Goal: Information Seeking & Learning: Learn about a topic

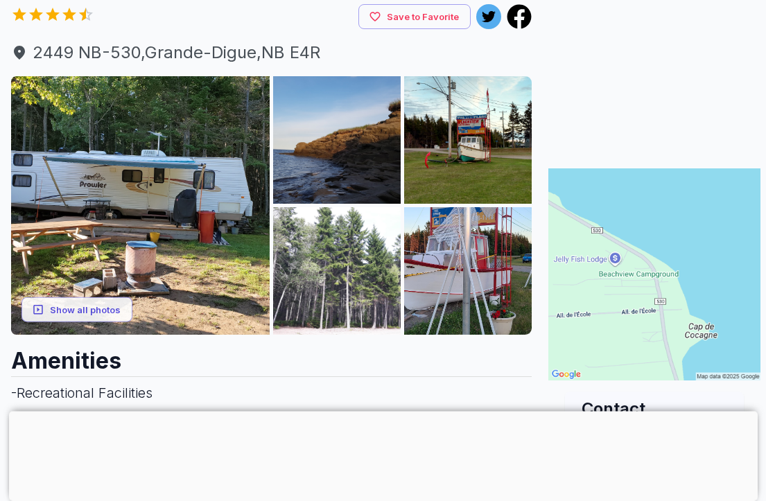
scroll to position [139, 0]
click at [98, 313] on button "Show all photos" at bounding box center [76, 310] width 111 height 26
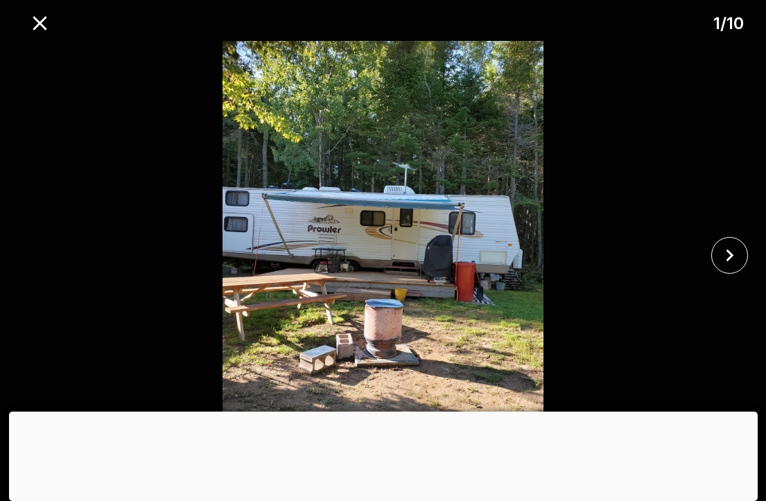
click at [734, 268] on icon "close" at bounding box center [729, 255] width 24 height 24
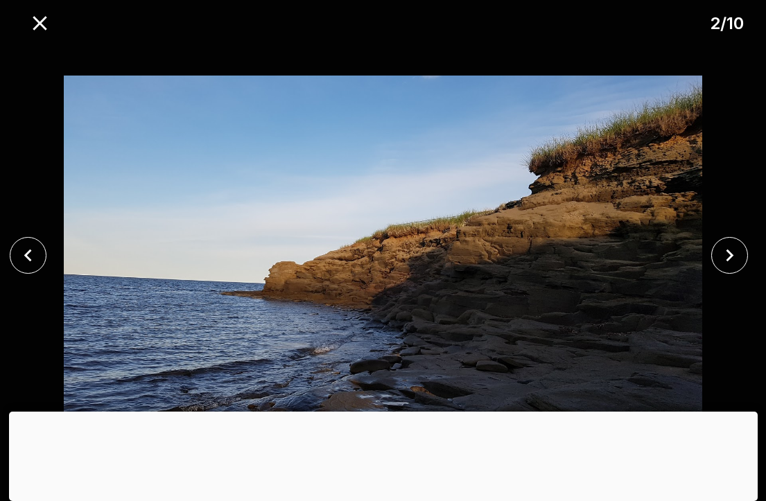
click at [722, 268] on icon "close" at bounding box center [729, 255] width 24 height 24
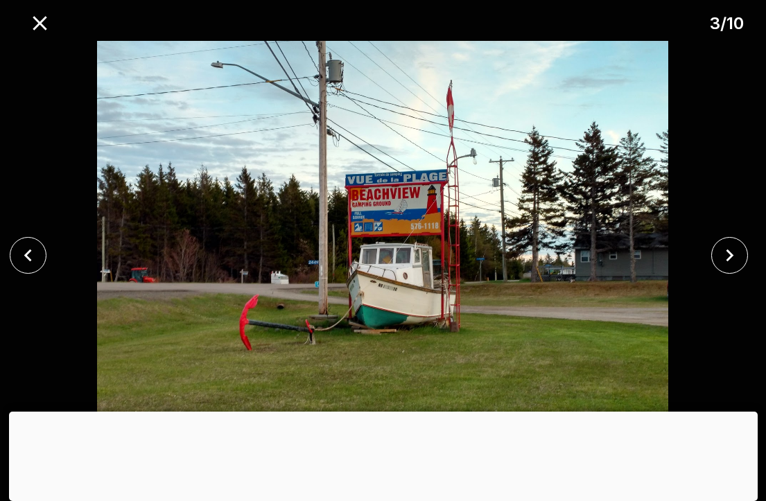
click at [729, 261] on icon "close" at bounding box center [730, 255] width 8 height 12
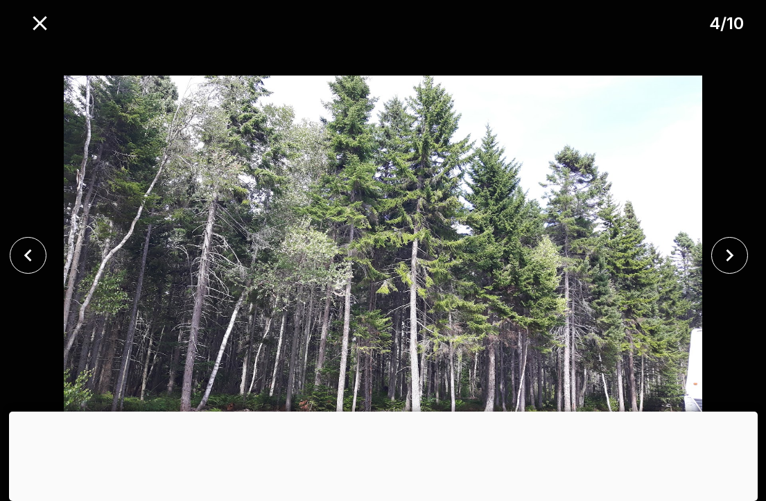
click at [731, 261] on icon "close" at bounding box center [730, 255] width 8 height 12
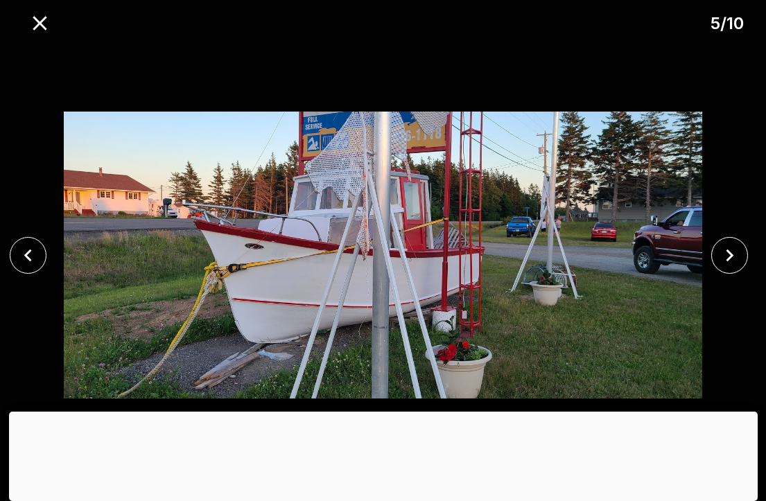
click at [729, 268] on icon "close" at bounding box center [729, 255] width 24 height 24
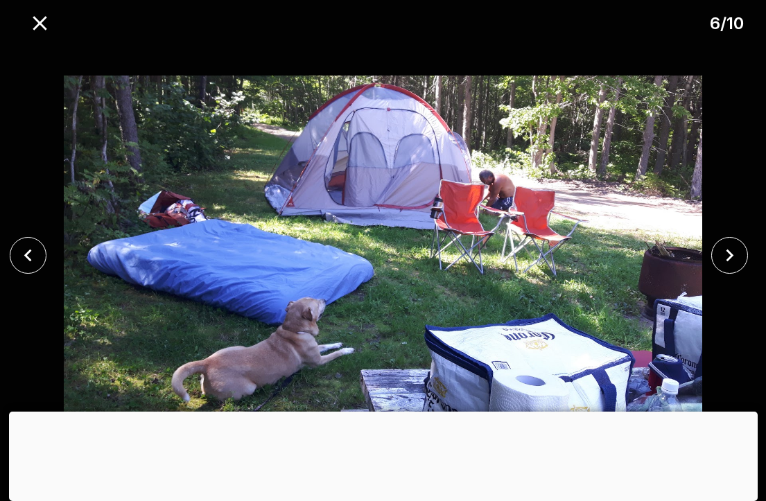
click at [734, 268] on icon "close" at bounding box center [729, 255] width 24 height 24
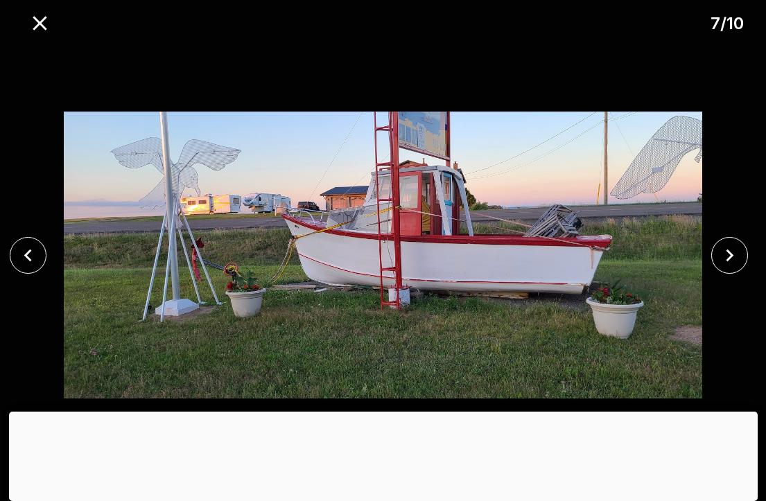
click at [731, 268] on icon "close" at bounding box center [729, 255] width 24 height 24
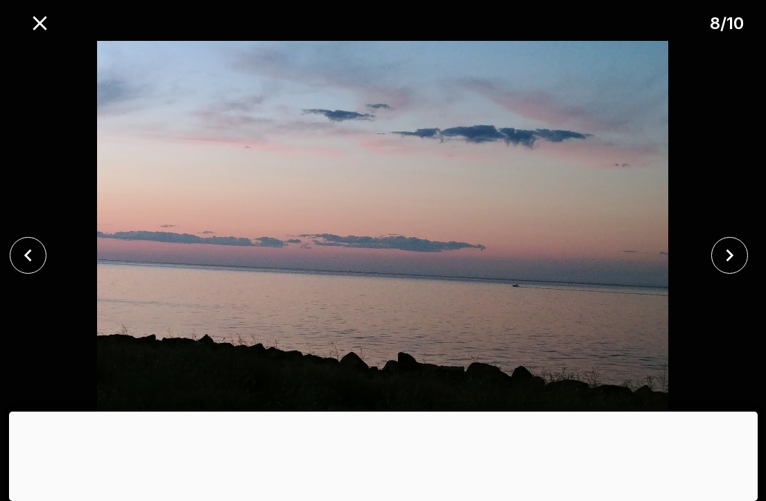
click at [733, 268] on icon "close" at bounding box center [729, 255] width 24 height 24
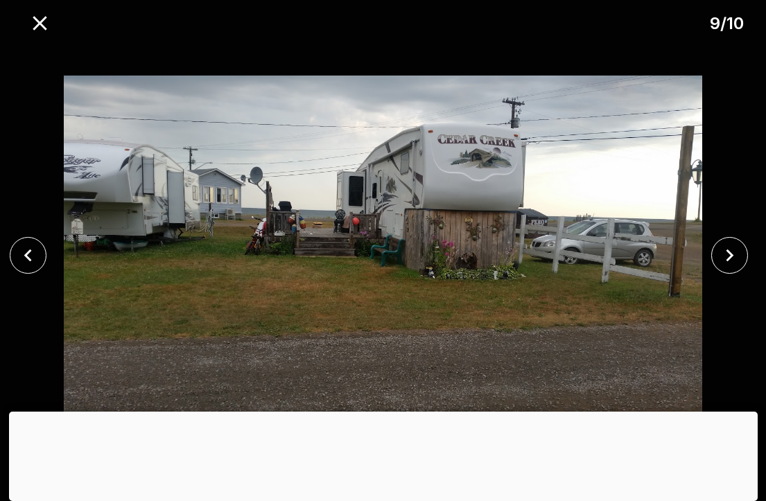
click at [731, 261] on icon "close" at bounding box center [730, 255] width 8 height 12
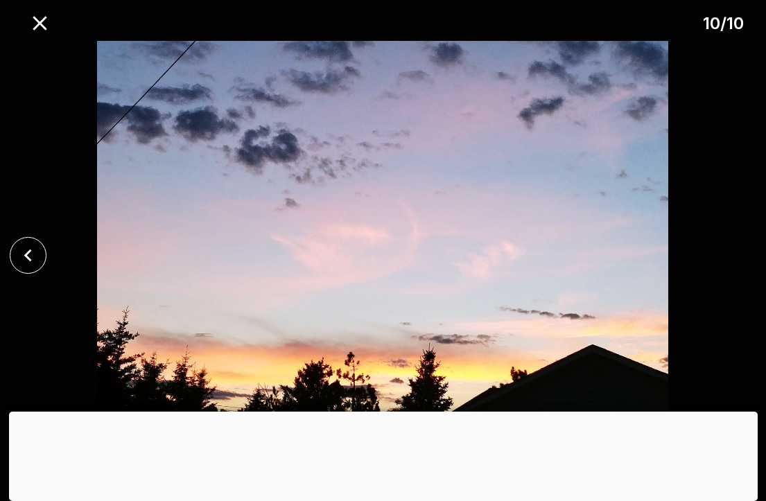
click at [733, 281] on div at bounding box center [383, 255] width 766 height 428
click at [746, 290] on div at bounding box center [383, 255] width 766 height 428
click at [39, 17] on icon "close" at bounding box center [40, 23] width 24 height 24
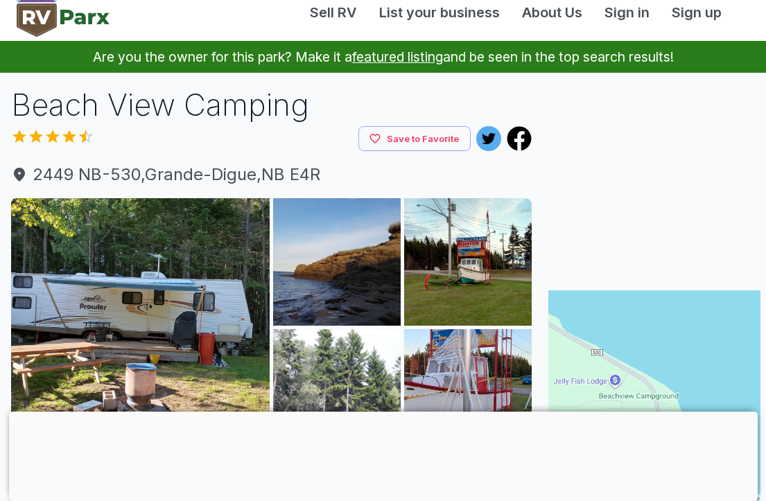
scroll to position [0, 0]
